Goal: Information Seeking & Learning: Learn about a topic

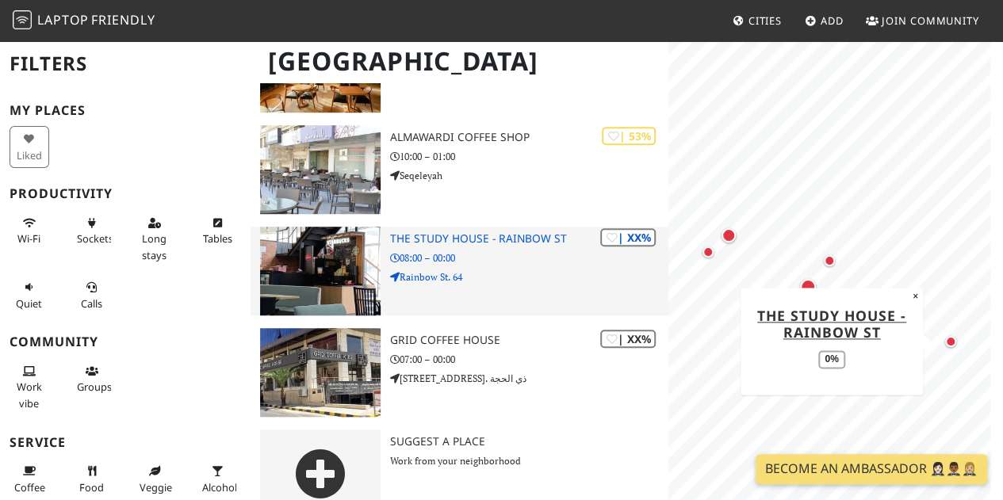
scroll to position [537, 0]
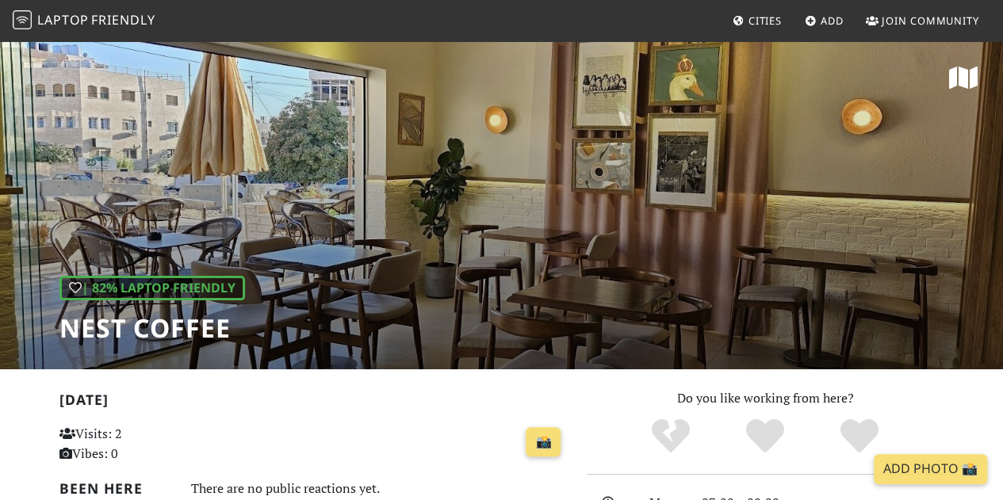
click at [393, 224] on div "| 82% Laptop Friendly Nest coffee" at bounding box center [501, 205] width 1003 height 330
